Goal: Check status: Check status

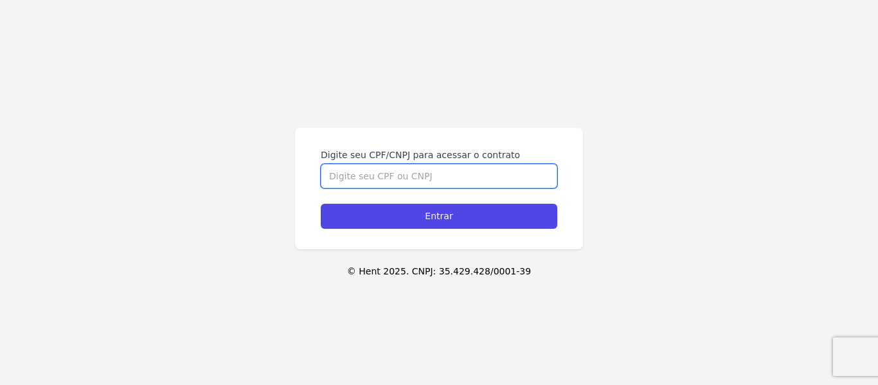
click at [452, 170] on input "Digite seu CPF/CNPJ para acessar o contrato" at bounding box center [439, 176] width 237 height 24
type input "03382144107"
click at [321, 204] on input "Entrar" at bounding box center [439, 216] width 237 height 25
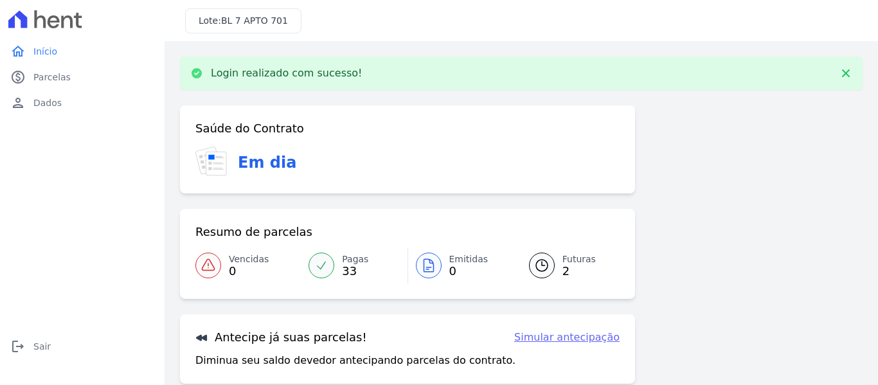
click at [588, 257] on link "Futuras 2" at bounding box center [567, 266] width 106 height 36
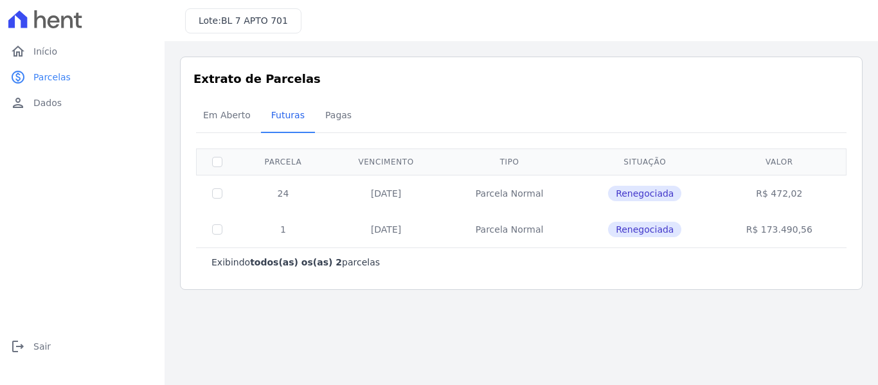
click at [777, 190] on td "R$ 472,02" at bounding box center [779, 193] width 130 height 37
click at [783, 195] on td "R$ 472,02" at bounding box center [779, 193] width 130 height 37
